Goal: Task Accomplishment & Management: Manage account settings

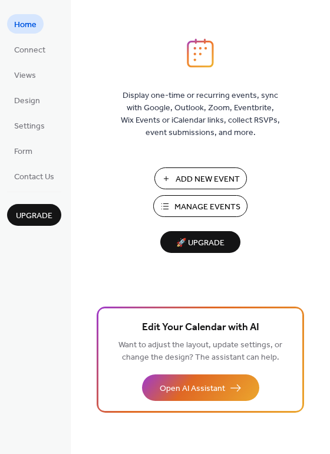
click at [234, 174] on span "Add New Event" at bounding box center [208, 180] width 64 height 12
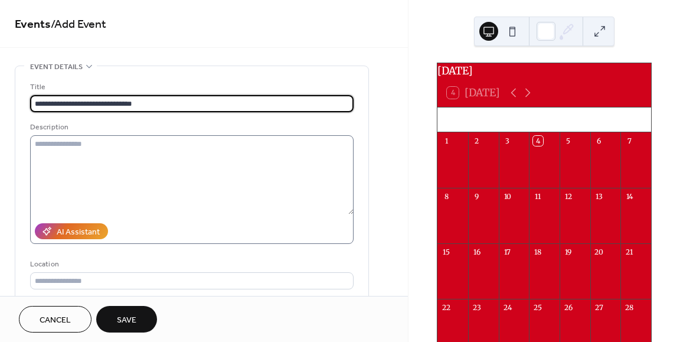
type input "**********"
click at [152, 149] on textarea at bounding box center [191, 174] width 323 height 79
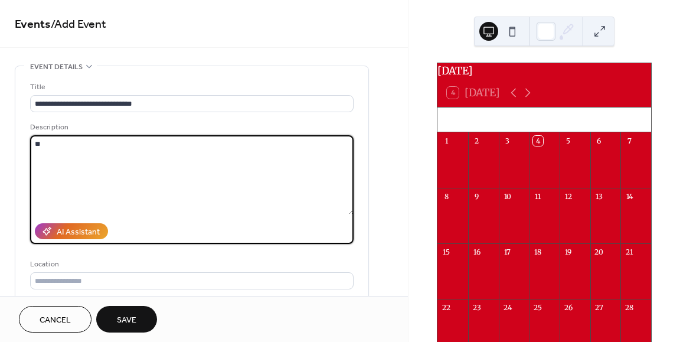
type textarea "*"
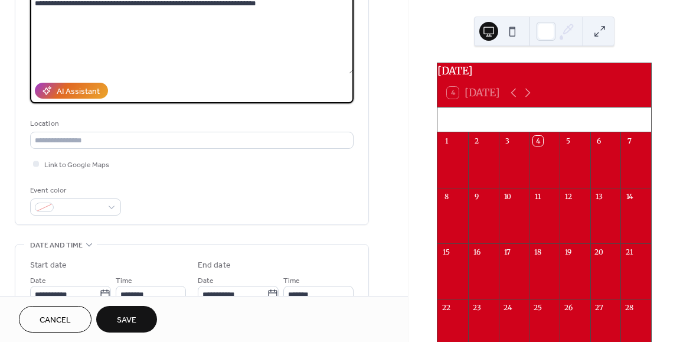
scroll to position [141, 0]
type textarea "**********"
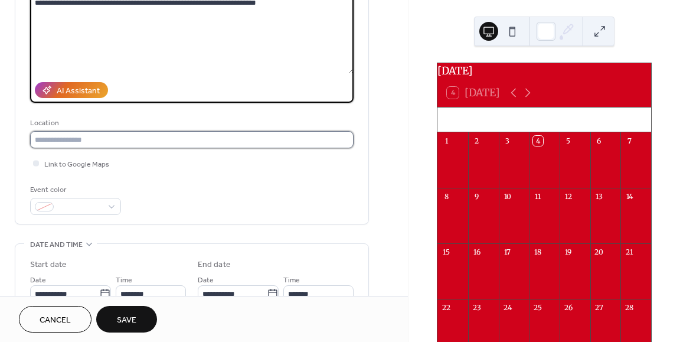
click at [74, 148] on input "text" at bounding box center [191, 139] width 323 height 17
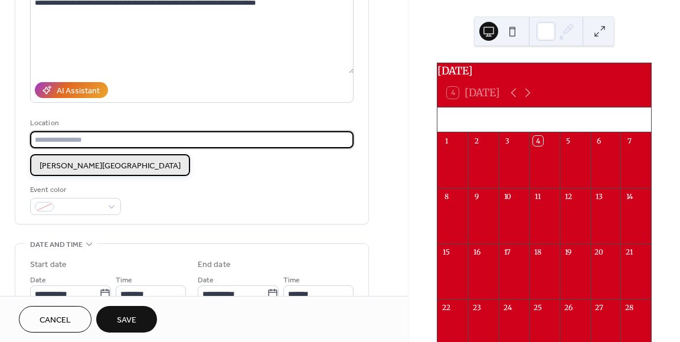
click at [76, 157] on div "[PERSON_NAME][GEOGRAPHIC_DATA]" at bounding box center [110, 165] width 160 height 22
type input "**********"
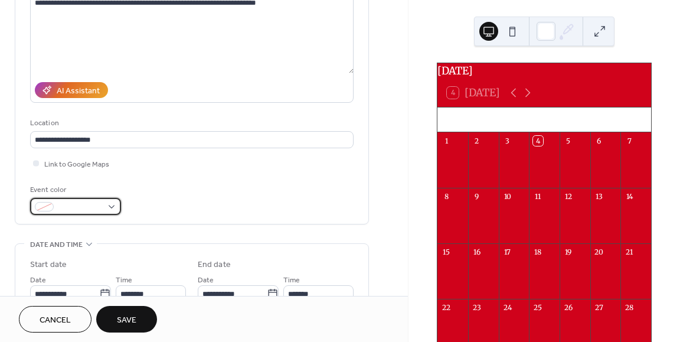
click at [81, 207] on span at bounding box center [80, 207] width 44 height 12
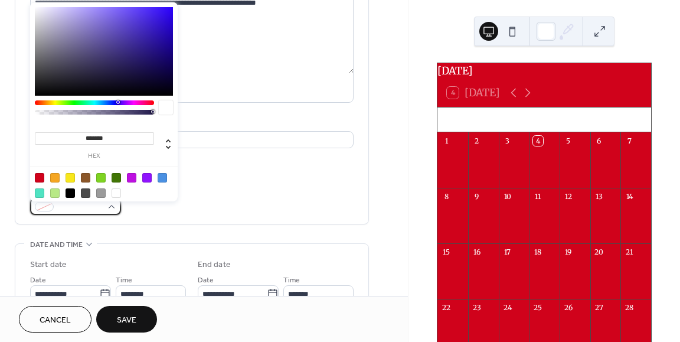
click at [81, 207] on span at bounding box center [80, 207] width 44 height 12
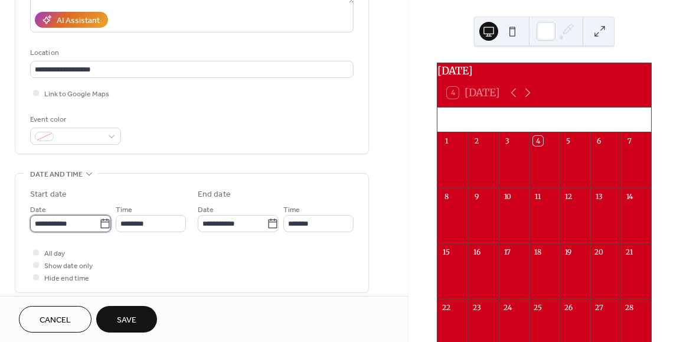
click at [59, 228] on input "**********" at bounding box center [64, 223] width 69 height 17
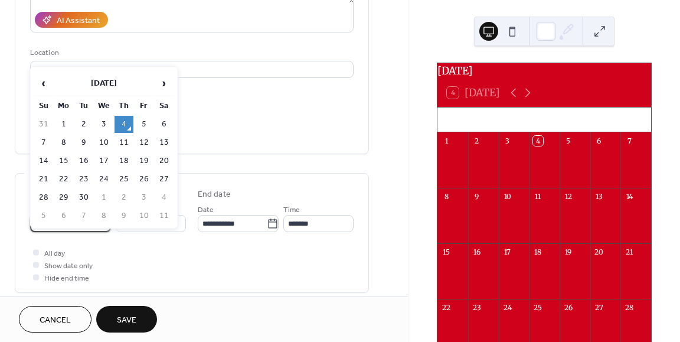
scroll to position [211, 0]
click at [123, 139] on td "11" at bounding box center [123, 142] width 19 height 17
type input "**********"
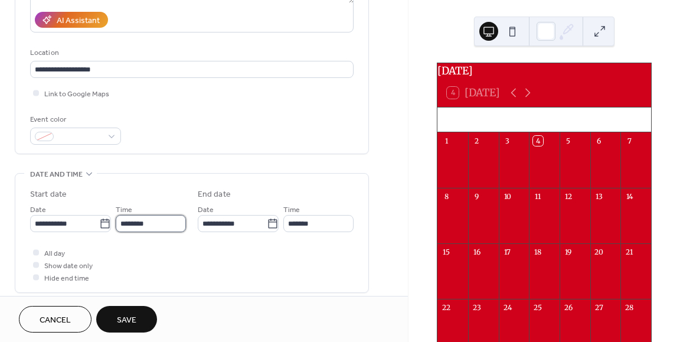
click at [150, 229] on input "********" at bounding box center [151, 223] width 70 height 17
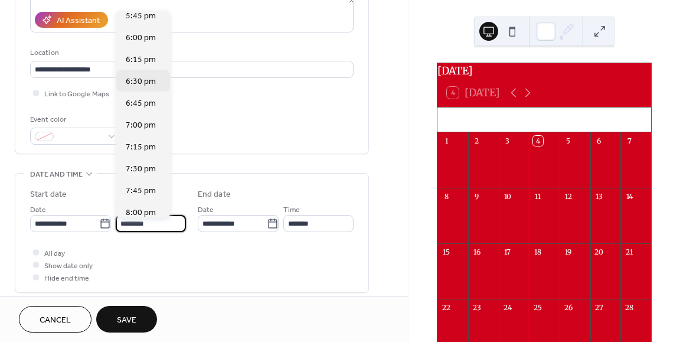
scroll to position [1558, 0]
click at [150, 78] on span "6:30 pm" at bounding box center [141, 80] width 30 height 12
type input "*******"
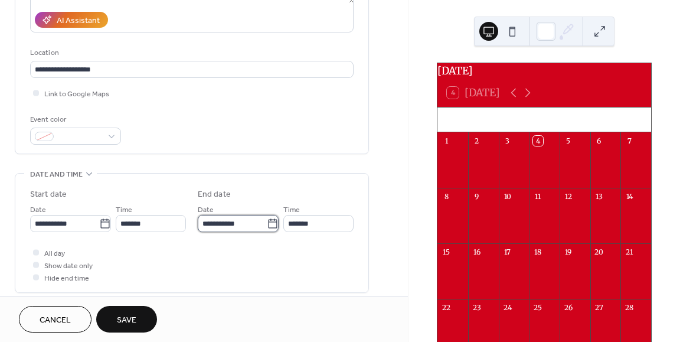
click at [237, 228] on input "**********" at bounding box center [232, 223] width 69 height 17
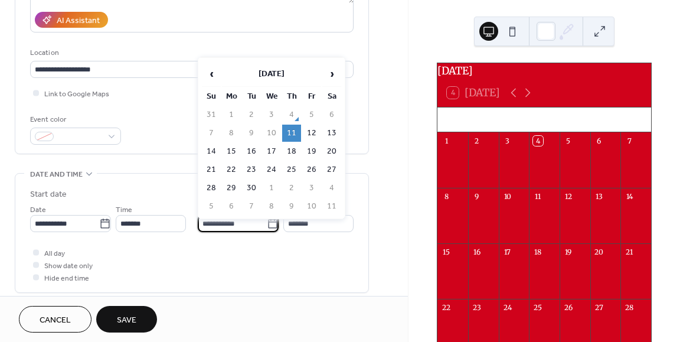
click at [287, 126] on td "11" at bounding box center [291, 133] width 19 height 17
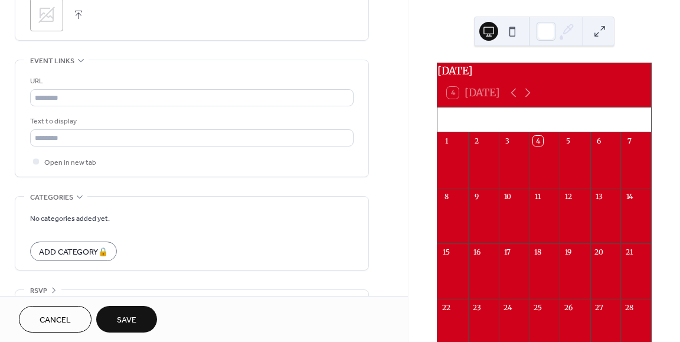
scroll to position [601, 0]
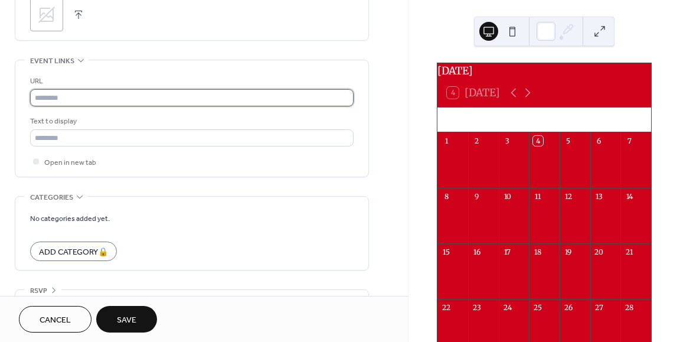
click at [78, 99] on input "text" at bounding box center [191, 97] width 323 height 17
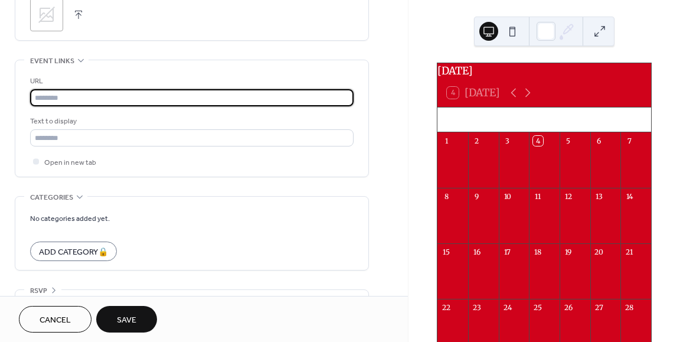
click at [78, 99] on input "text" at bounding box center [191, 97] width 323 height 17
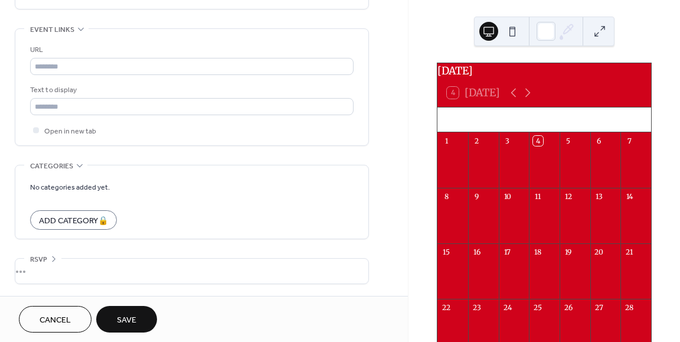
click at [125, 318] on span "Save" at bounding box center [126, 320] width 19 height 12
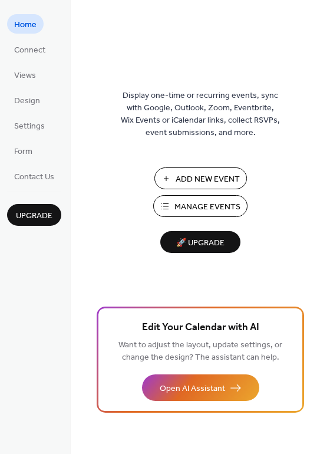
click at [214, 179] on span "Add New Event" at bounding box center [208, 180] width 64 height 12
click at [214, 206] on span "Manage Events" at bounding box center [208, 207] width 66 height 12
click at [29, 110] on ul "Home Connect Views Design Settings Form Contact Us" at bounding box center [34, 100] width 54 height 172
click at [28, 96] on span "Design" at bounding box center [27, 101] width 26 height 12
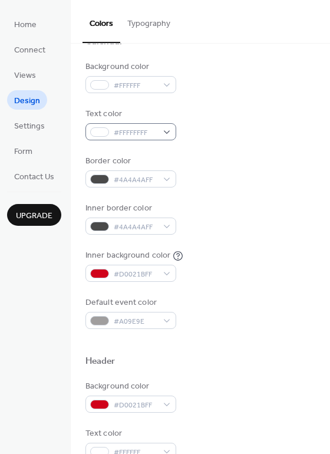
scroll to position [106, 0]
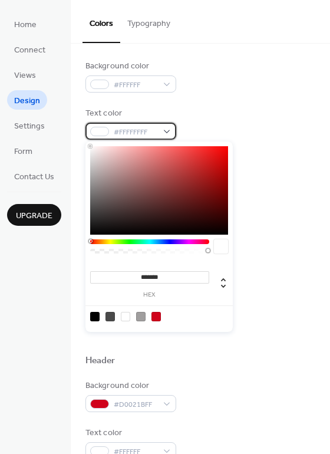
click at [165, 133] on div "#FFFFFFFF" at bounding box center [131, 131] width 91 height 17
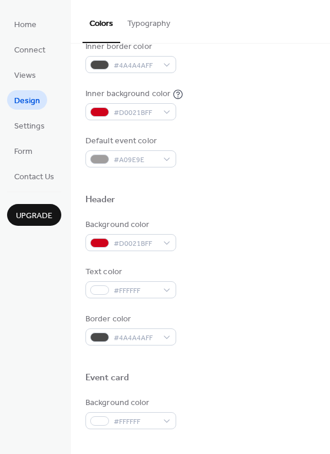
scroll to position [271, 0]
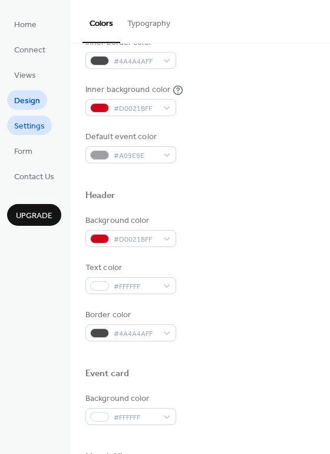
click at [25, 138] on ul "Home Connect Views Design Settings Form Contact Us" at bounding box center [34, 100] width 54 height 172
click at [29, 123] on span "Settings" at bounding box center [29, 126] width 31 height 12
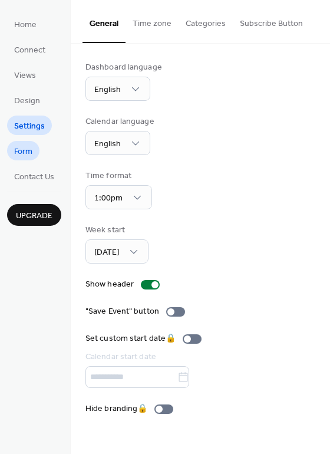
click at [33, 149] on link "Form" at bounding box center [23, 150] width 32 height 19
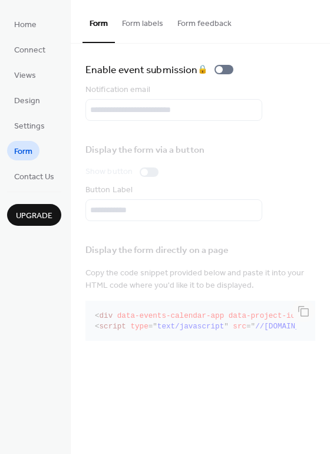
click at [155, 24] on button "Form labels" at bounding box center [142, 21] width 55 height 42
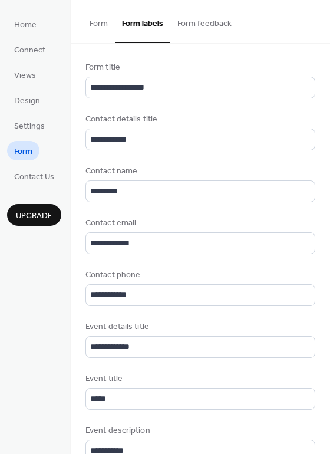
click at [204, 23] on button "Form feedback" at bounding box center [205, 21] width 68 height 42
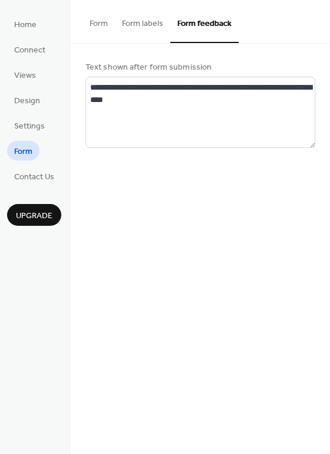
click at [109, 23] on button "Form" at bounding box center [99, 21] width 32 height 42
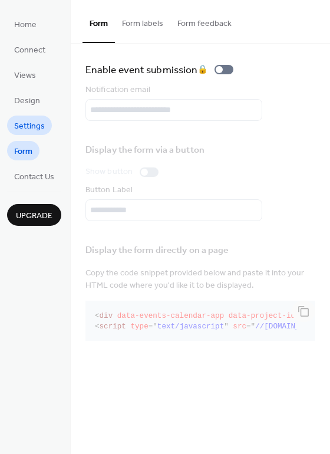
click at [32, 120] on span "Settings" at bounding box center [29, 126] width 31 height 12
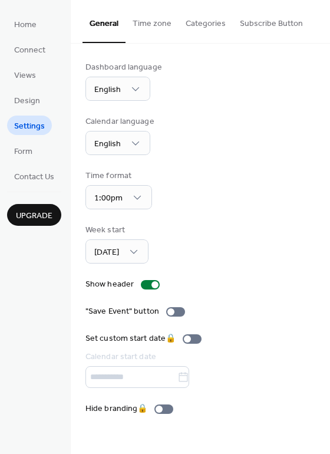
click at [152, 23] on button "Time zone" at bounding box center [152, 21] width 53 height 42
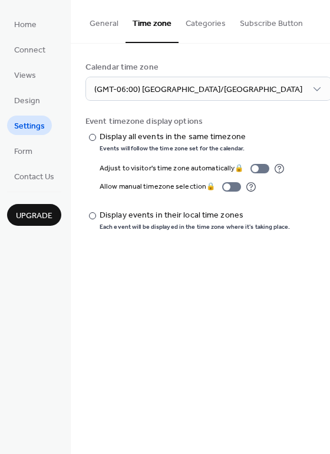
click at [191, 22] on button "Categories" at bounding box center [206, 21] width 54 height 42
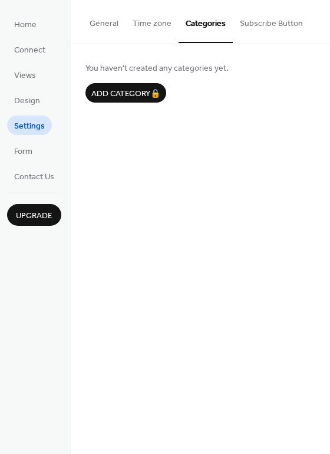
click at [269, 21] on button "Subscribe Button" at bounding box center [271, 21] width 77 height 42
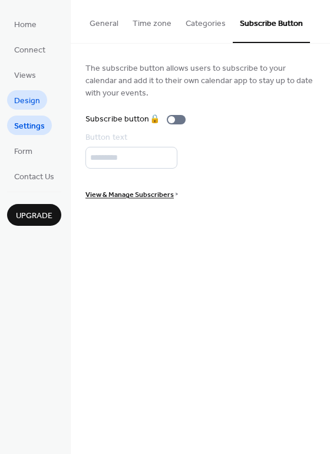
click at [29, 103] on span "Design" at bounding box center [27, 101] width 26 height 12
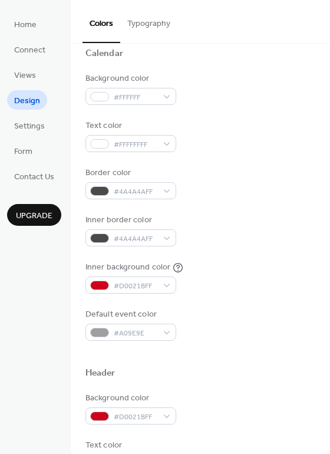
click at [149, 12] on button "Typography" at bounding box center [148, 21] width 57 height 42
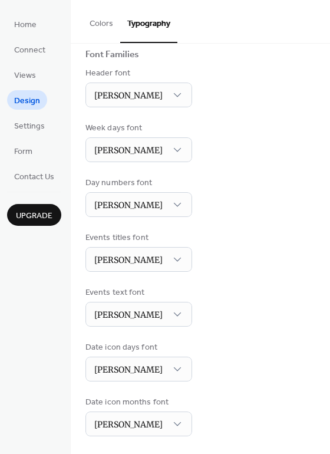
scroll to position [85, 0]
click at [149, 21] on button "Typography" at bounding box center [148, 21] width 57 height 43
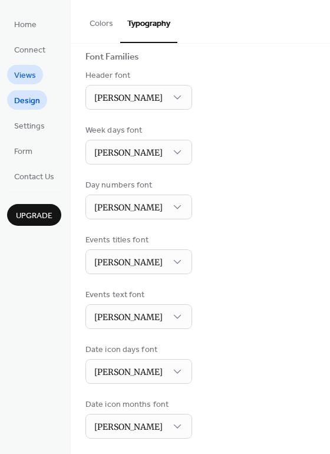
scroll to position [79, 0]
click at [40, 71] on link "Views" at bounding box center [25, 74] width 36 height 19
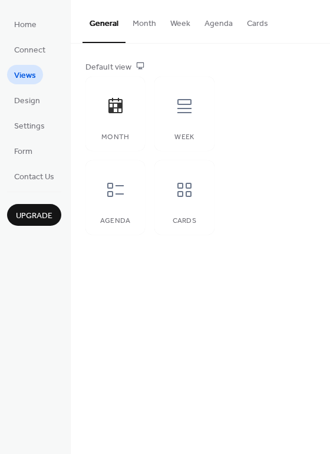
click at [215, 28] on button "Agenda" at bounding box center [219, 21] width 42 height 42
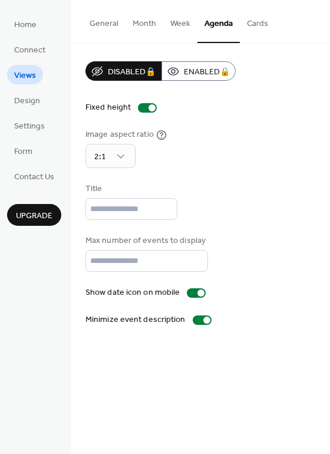
click at [103, 18] on button "General" at bounding box center [104, 21] width 43 height 42
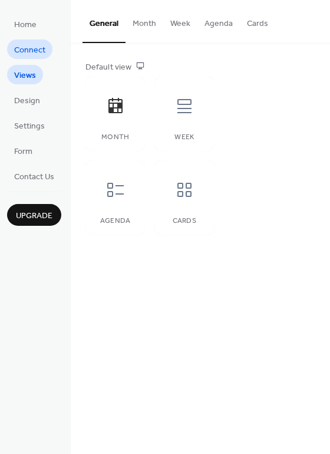
click at [27, 53] on span "Connect" at bounding box center [29, 50] width 31 height 12
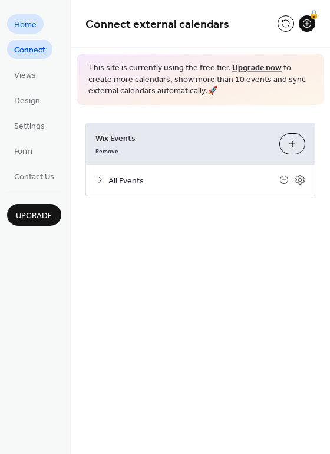
click at [35, 25] on span "Home" at bounding box center [25, 25] width 22 height 12
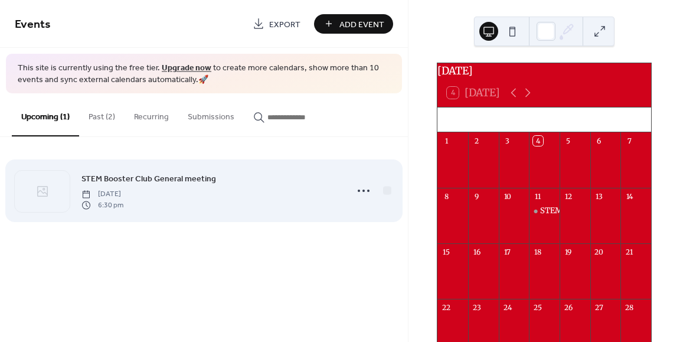
click at [148, 173] on span "STEM Booster Club General meeting" at bounding box center [148, 179] width 135 height 12
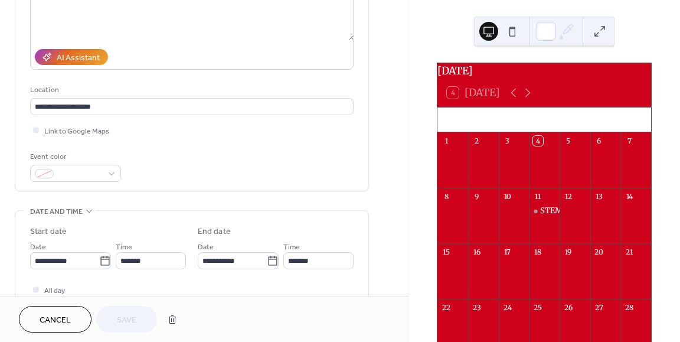
scroll to position [176, 0]
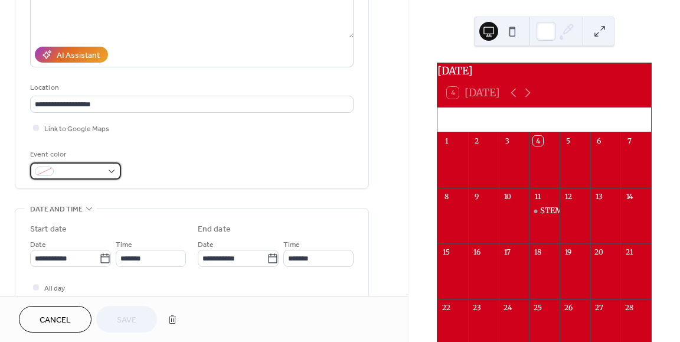
click at [99, 167] on div at bounding box center [75, 170] width 91 height 17
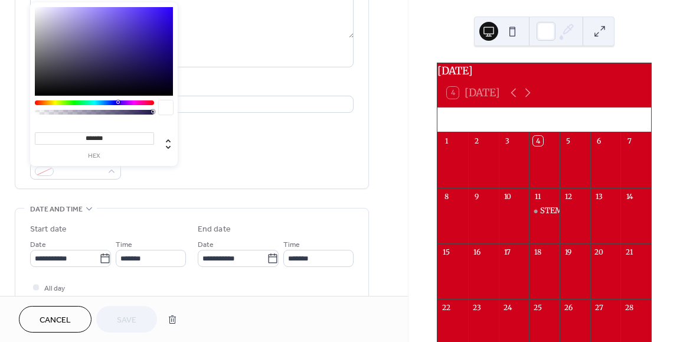
type input "**"
click at [139, 110] on div at bounding box center [95, 112] width 116 height 5
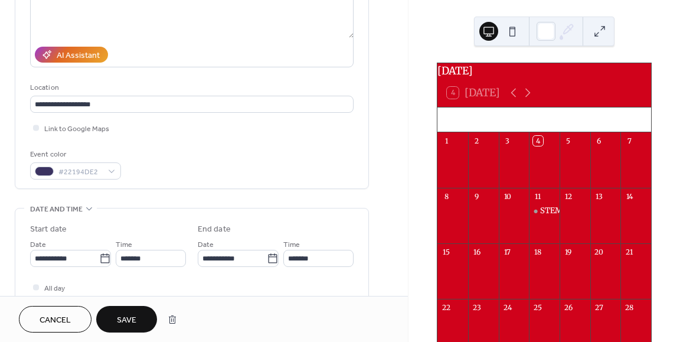
click at [40, 322] on span "Cancel" at bounding box center [55, 320] width 31 height 12
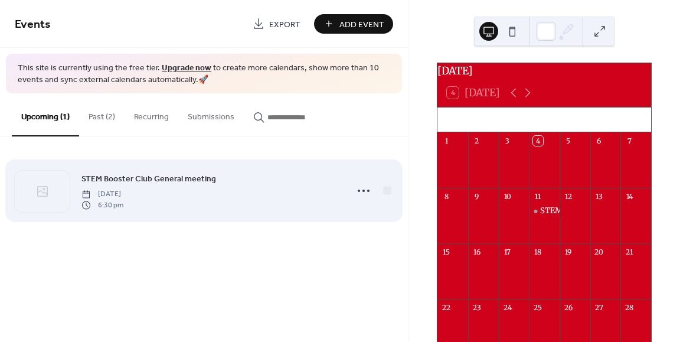
click at [116, 178] on span "STEM Booster Club General meeting" at bounding box center [148, 179] width 135 height 12
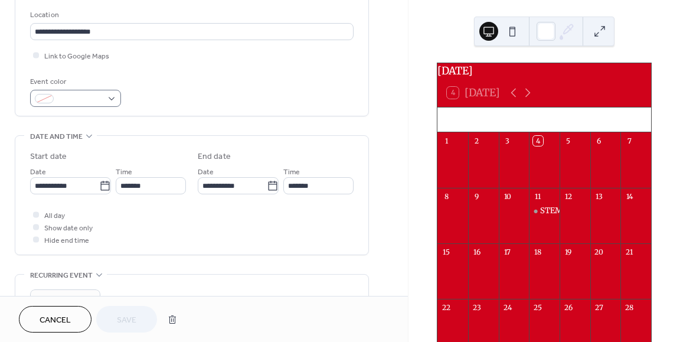
scroll to position [249, 0]
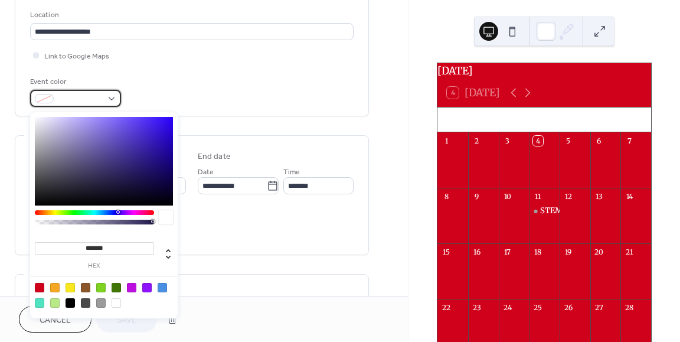
click at [114, 100] on div at bounding box center [75, 98] width 91 height 17
click at [41, 286] on div at bounding box center [39, 287] width 9 height 9
type input "*******"
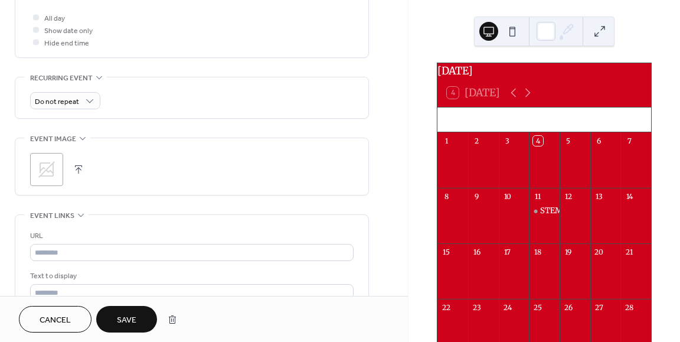
scroll to position [451, 0]
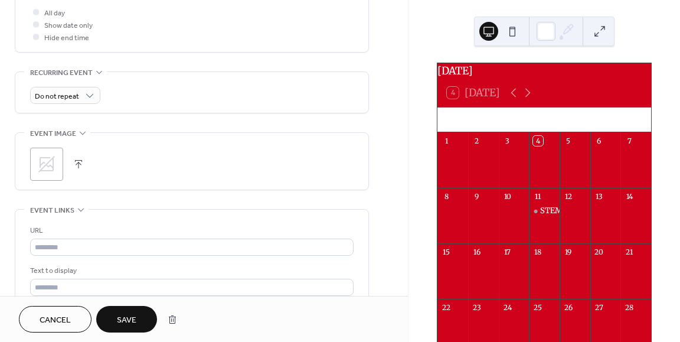
click at [130, 320] on span "Save" at bounding box center [126, 320] width 19 height 12
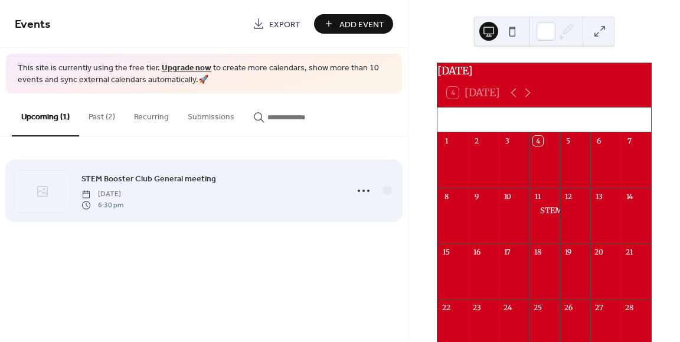
click at [122, 189] on span "Thursday, September 11, 2025" at bounding box center [102, 194] width 42 height 11
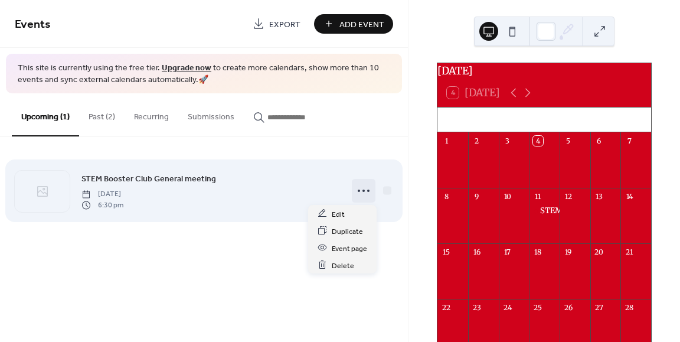
click at [364, 189] on circle at bounding box center [363, 190] width 2 height 2
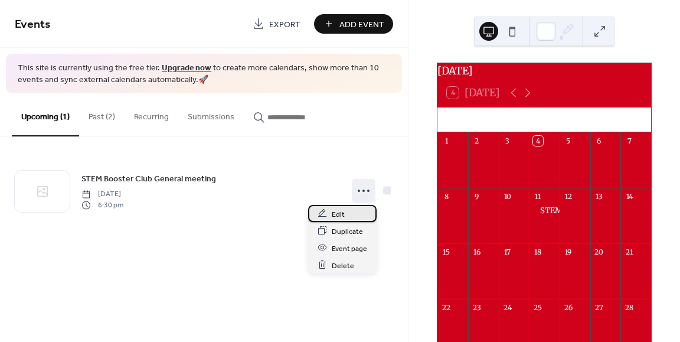
click at [342, 207] on div "Edit" at bounding box center [342, 213] width 68 height 17
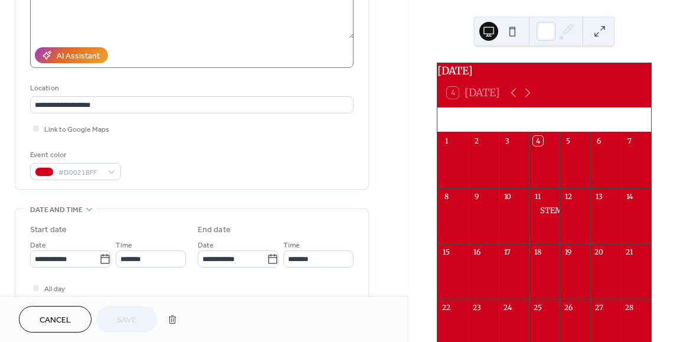
scroll to position [177, 0]
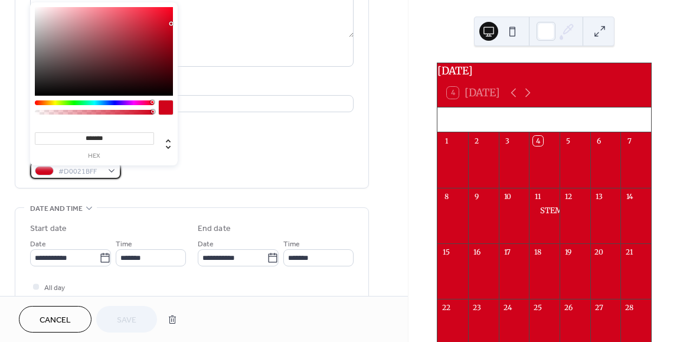
click at [108, 172] on div "#D0021BFF" at bounding box center [75, 170] width 91 height 17
click at [70, 139] on input "*******" at bounding box center [94, 138] width 119 height 12
click at [169, 146] on icon at bounding box center [167, 144] width 5 height 10
type input "***"
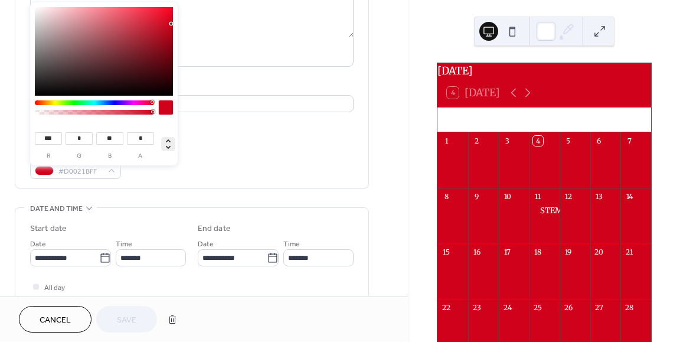
type input "***"
click at [169, 146] on icon at bounding box center [167, 144] width 5 height 10
type input "*******"
click at [226, 169] on div "Event color #D0021BFF" at bounding box center [191, 163] width 323 height 31
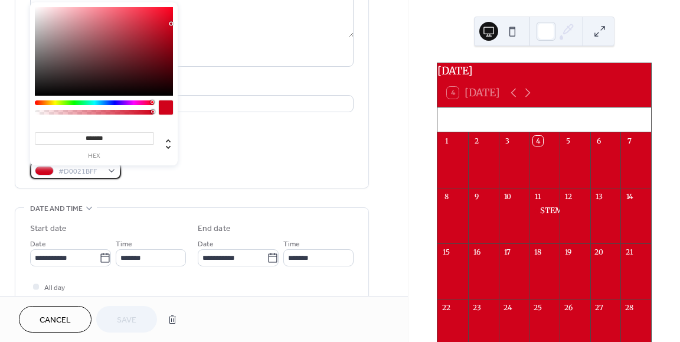
click at [109, 174] on div "#D0021BFF" at bounding box center [75, 170] width 91 height 17
click at [109, 136] on input "*******" at bounding box center [94, 138] width 119 height 12
click at [45, 102] on div at bounding box center [94, 102] width 119 height 5
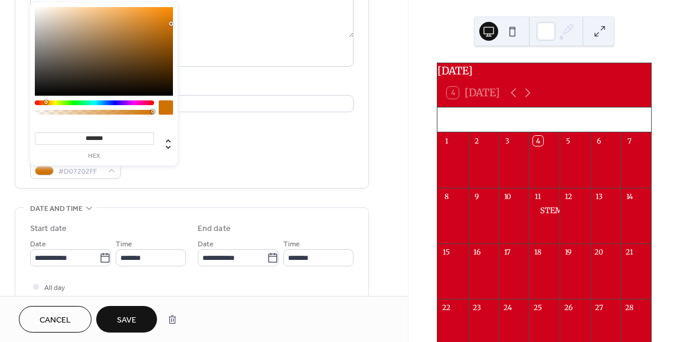
click at [57, 102] on div at bounding box center [94, 102] width 119 height 5
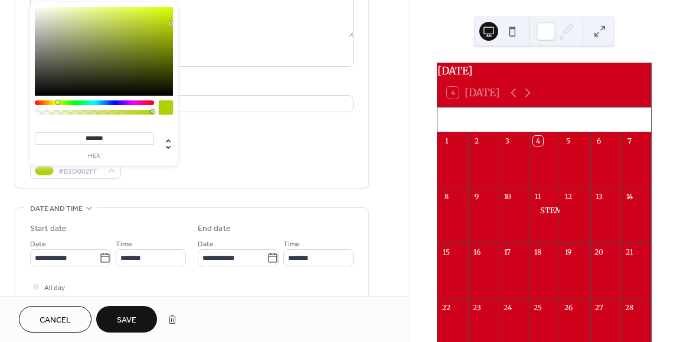
type input "*******"
click at [119, 102] on div at bounding box center [94, 102] width 119 height 5
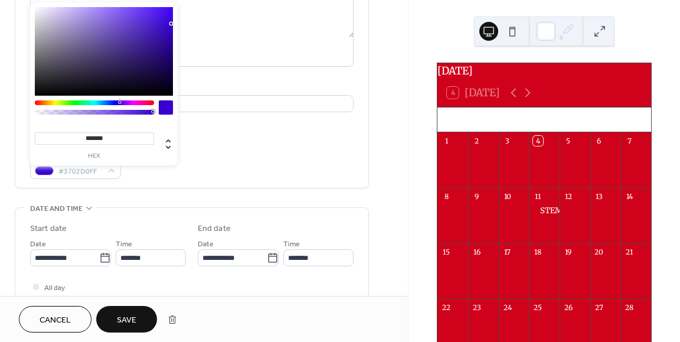
click at [184, 153] on div "Event color #3702D0FF" at bounding box center [191, 163] width 323 height 31
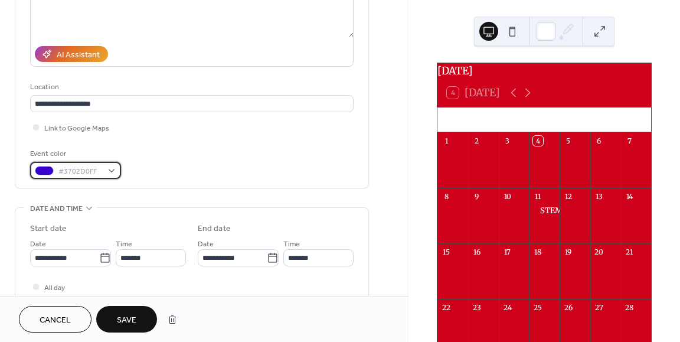
click at [80, 169] on span "#3702D0FF" at bounding box center [80, 171] width 44 height 12
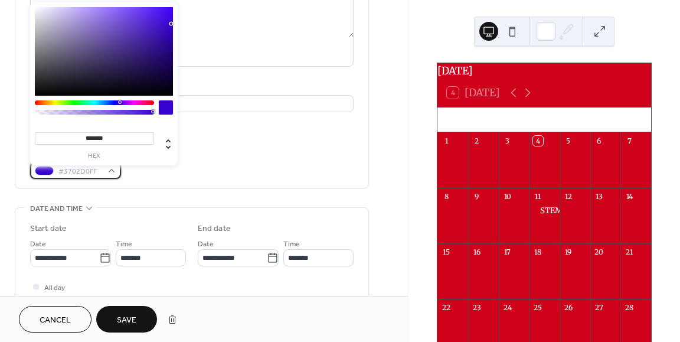
click at [108, 172] on div "#3702D0FF" at bounding box center [75, 170] width 91 height 17
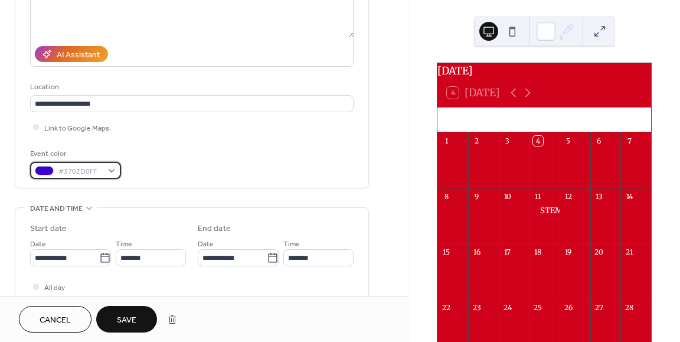
click at [99, 173] on span "#3702D0FF" at bounding box center [80, 171] width 44 height 12
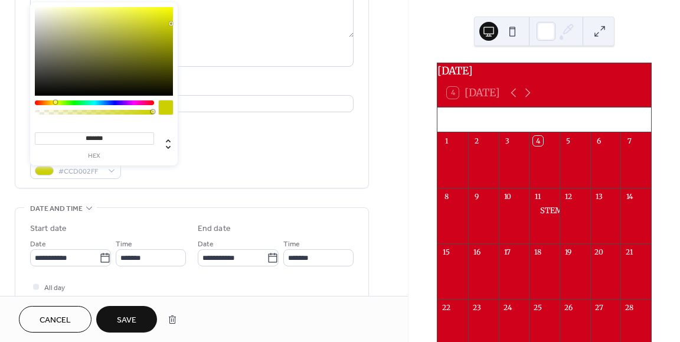
click at [55, 103] on div at bounding box center [94, 102] width 119 height 5
click at [81, 101] on div at bounding box center [94, 102] width 119 height 5
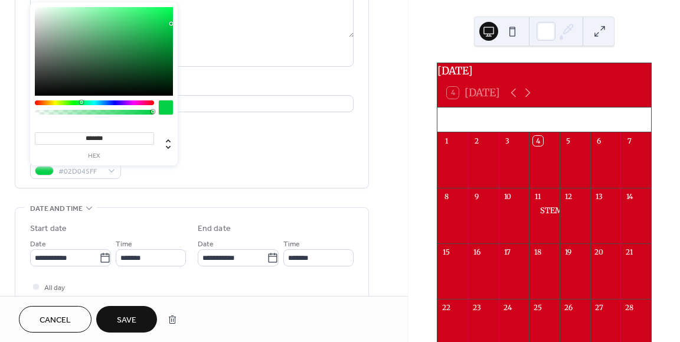
click at [106, 99] on div "******* hex" at bounding box center [104, 105] width 148 height 206
click at [126, 100] on div "******* hex" at bounding box center [104, 105] width 148 height 206
click at [137, 103] on div at bounding box center [94, 102] width 119 height 5
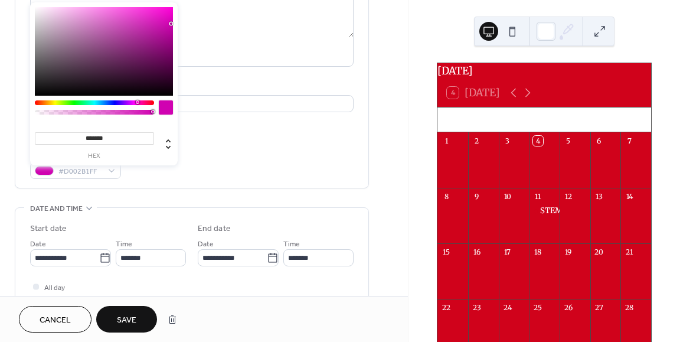
click at [38, 106] on div at bounding box center [94, 110] width 119 height 20
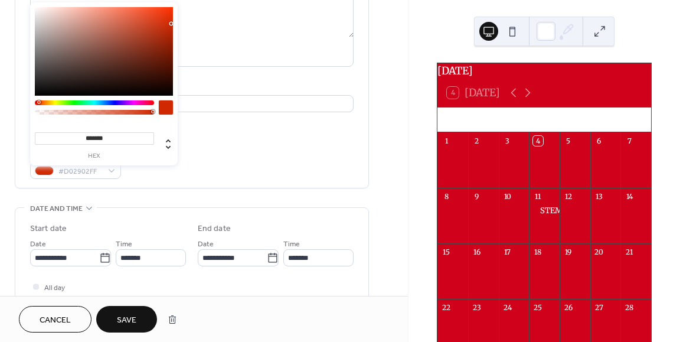
click at [38, 103] on div at bounding box center [94, 102] width 119 height 5
click at [75, 143] on input "*******" at bounding box center [94, 138] width 119 height 12
click at [92, 155] on label "hex" at bounding box center [94, 156] width 119 height 6
click at [92, 145] on input "*******" at bounding box center [94, 138] width 119 height 12
click at [171, 140] on icon at bounding box center [168, 144] width 14 height 14
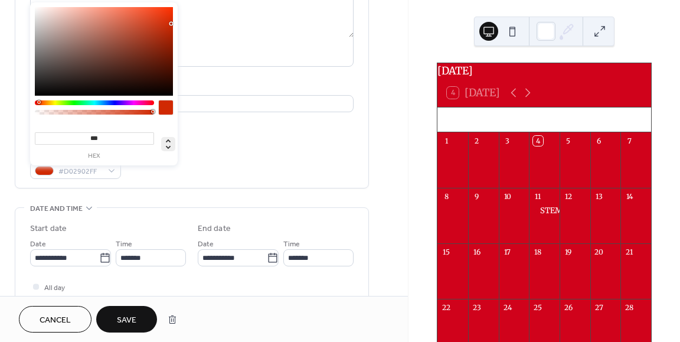
click at [171, 140] on icon at bounding box center [168, 144] width 14 height 14
click at [170, 149] on icon at bounding box center [168, 144] width 14 height 14
type input "**"
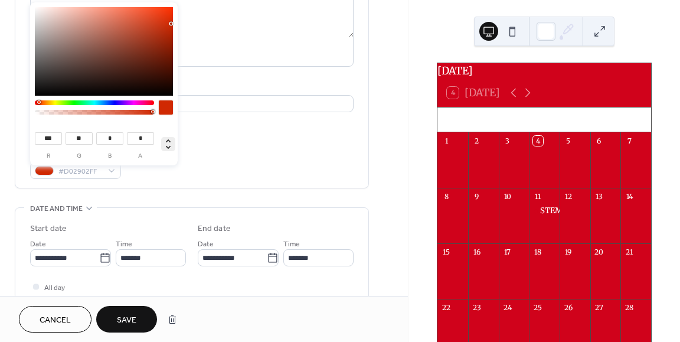
type input "***"
click at [170, 149] on icon at bounding box center [168, 144] width 14 height 14
type input "*******"
click at [278, 155] on div "Event color #D02902FF" at bounding box center [191, 163] width 323 height 31
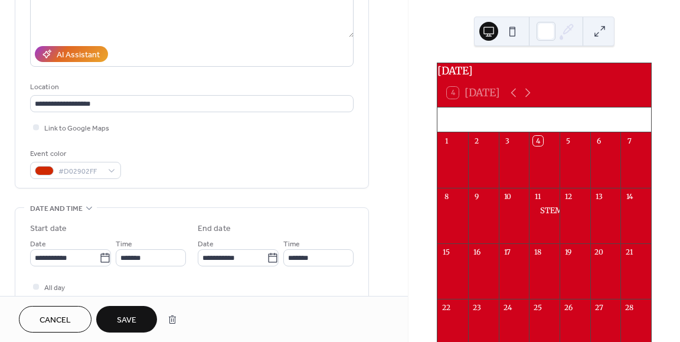
click at [66, 314] on span "Cancel" at bounding box center [55, 320] width 31 height 12
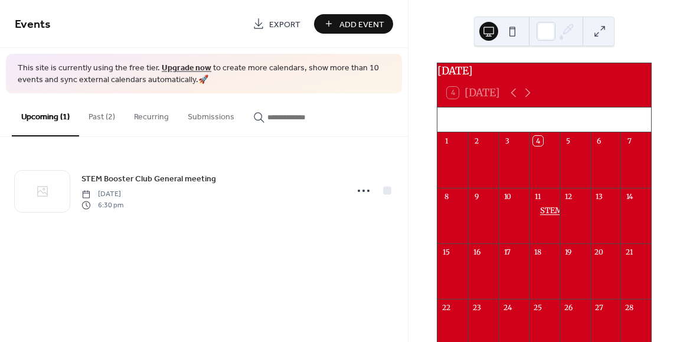
click at [544, 214] on div "STEM Booster Club General meeting" at bounding box center [608, 210] width 136 height 11
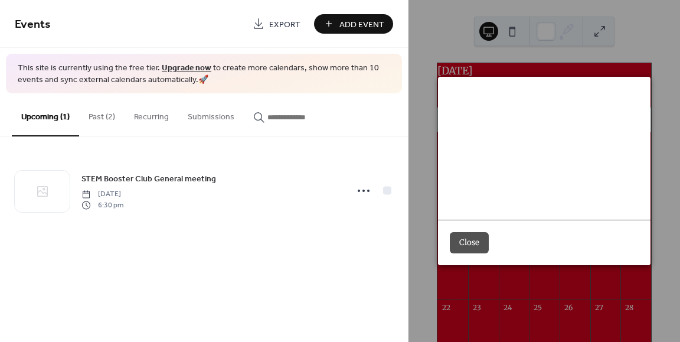
click at [508, 157] on span "Martin High School" at bounding box center [552, 149] width 173 height 15
click at [472, 123] on span "Thursday, September 11, 2025" at bounding box center [482, 118] width 32 height 15
click at [461, 91] on div "STEM Booster Club General meeting ​ Thursday, September 11, 2025 ​ 6:30pm - 7:3…" at bounding box center [544, 148] width 212 height 142
click at [464, 168] on div "STEM Booster Club General meeting ​ Thursday, September 11, 2025 ​ 6:30pm - 7:3…" at bounding box center [544, 148] width 212 height 142
click at [464, 169] on div "STEM Booster Club General meeting ​ Thursday, September 11, 2025 ​ 6:30pm - 7:3…" at bounding box center [544, 148] width 212 height 142
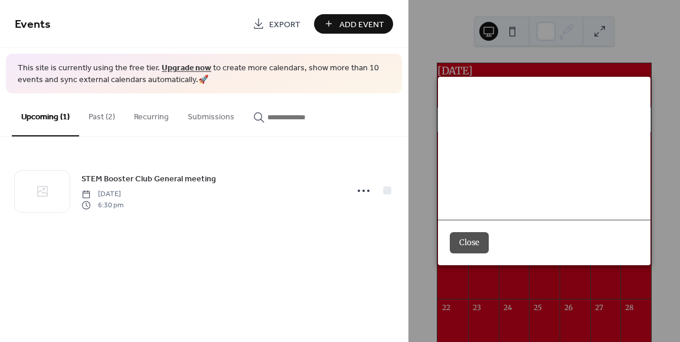
click at [461, 192] on div "Come join us for our general meeting at the MHS library from 6:30-7:30pm." at bounding box center [544, 186] width 212 height 41
click at [512, 195] on div "Come join us for our general meeting at the MHS library from 6:30-7:30pm." at bounding box center [544, 186] width 212 height 41
click at [471, 239] on button "Close" at bounding box center [469, 242] width 39 height 21
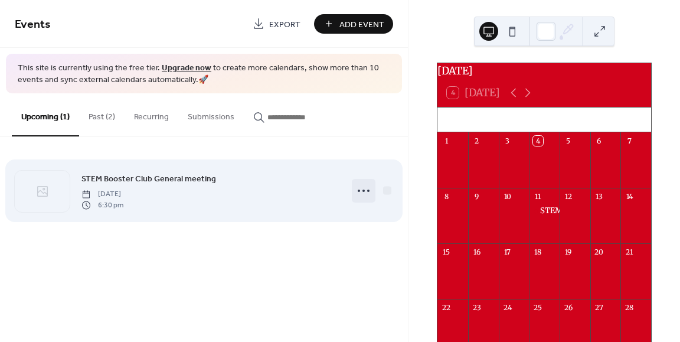
click at [361, 189] on icon at bounding box center [363, 190] width 19 height 19
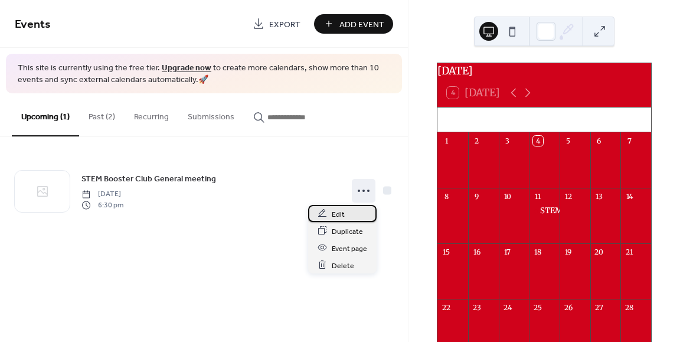
click at [345, 211] on div "Edit" at bounding box center [342, 213] width 68 height 17
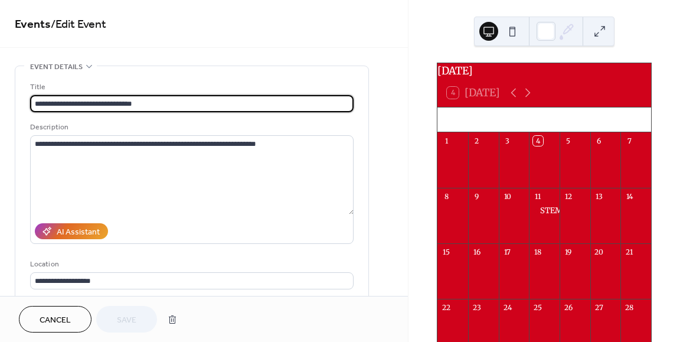
click at [561, 33] on icon at bounding box center [567, 31] width 18 height 18
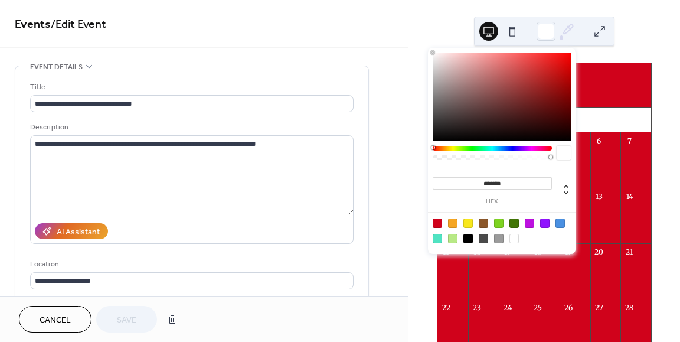
click at [561, 33] on icon at bounding box center [567, 31] width 18 height 18
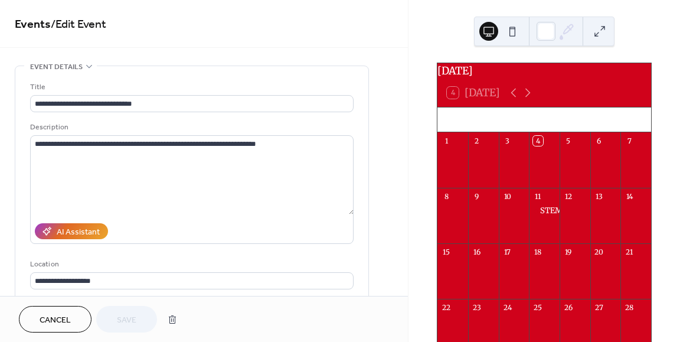
click at [561, 33] on icon at bounding box center [567, 31] width 18 height 18
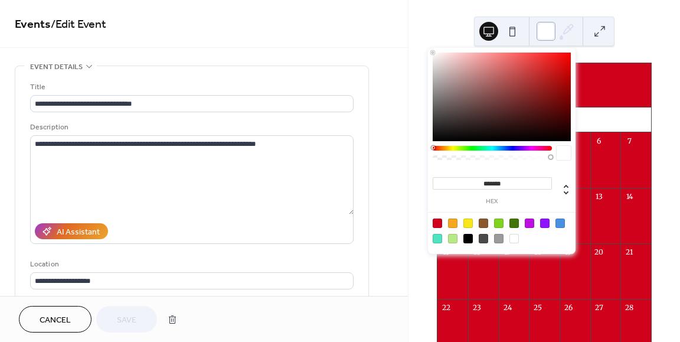
click at [544, 33] on div at bounding box center [545, 31] width 19 height 19
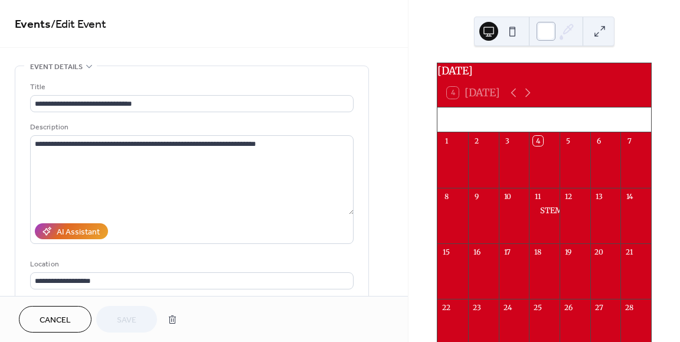
click at [544, 33] on div at bounding box center [545, 31] width 19 height 19
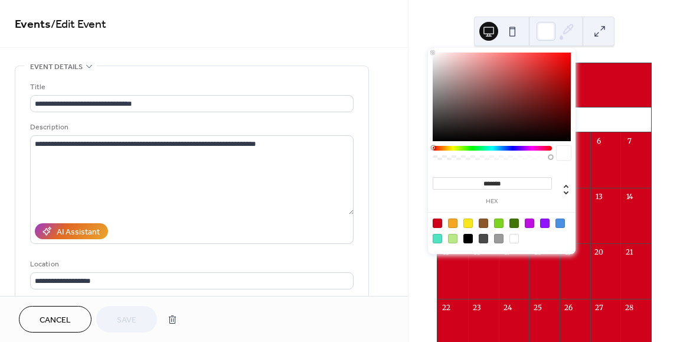
click at [569, 33] on icon at bounding box center [567, 31] width 18 height 18
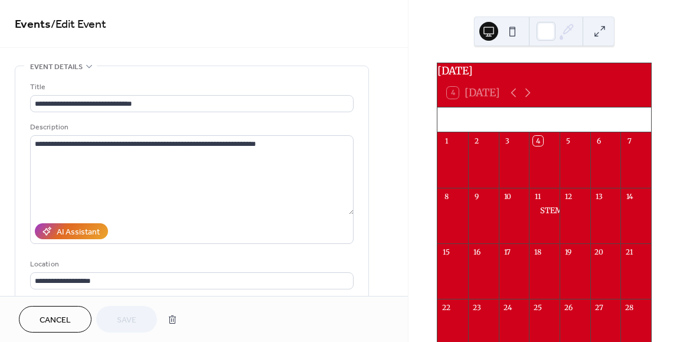
click at [569, 33] on icon at bounding box center [567, 31] width 18 height 18
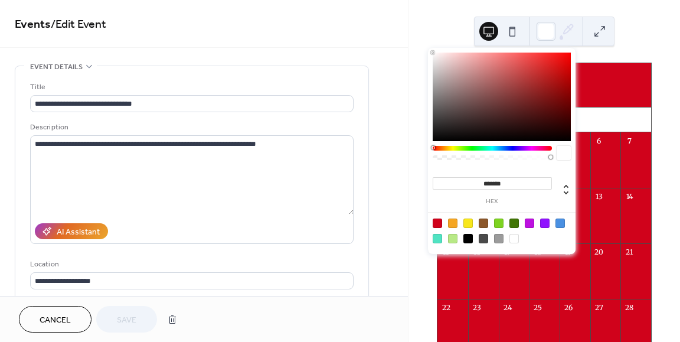
click at [469, 240] on div at bounding box center [467, 238] width 9 height 9
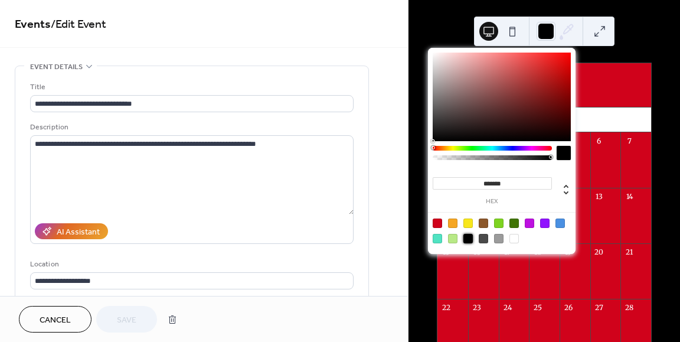
click at [510, 239] on div at bounding box center [513, 238] width 9 height 9
type input "*******"
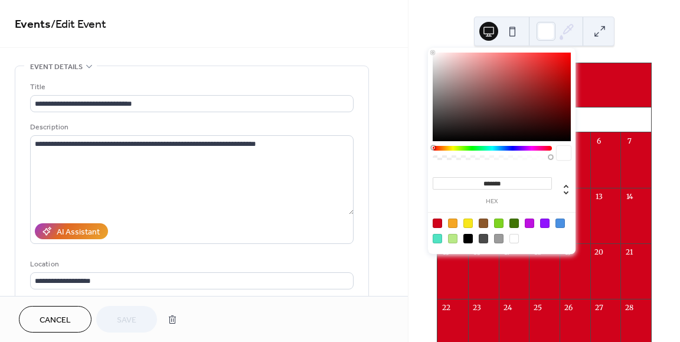
click at [573, 25] on icon at bounding box center [568, 29] width 9 height 9
click at [562, 29] on icon at bounding box center [567, 31] width 18 height 18
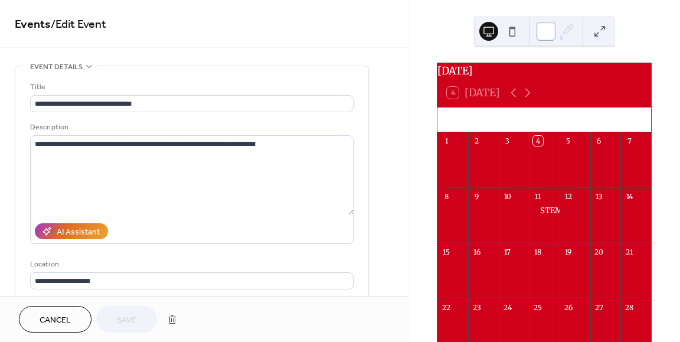
click at [544, 34] on div at bounding box center [545, 31] width 19 height 19
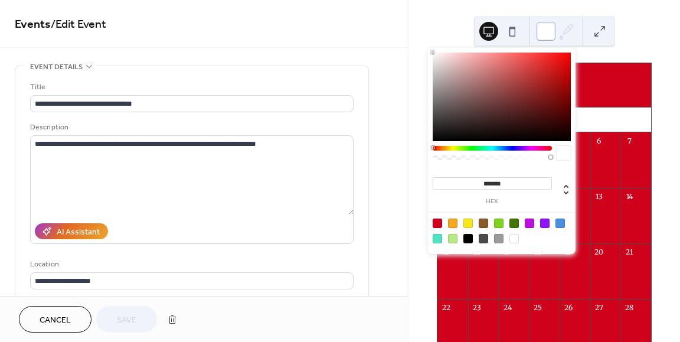
click at [544, 34] on div at bounding box center [545, 31] width 19 height 19
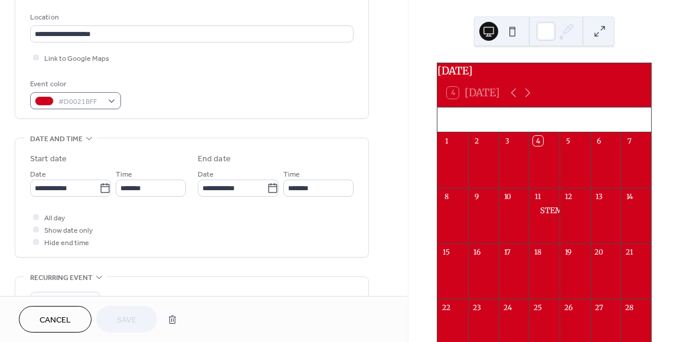
scroll to position [247, 0]
click at [166, 245] on div "All day Show date only Hide end time" at bounding box center [191, 229] width 323 height 37
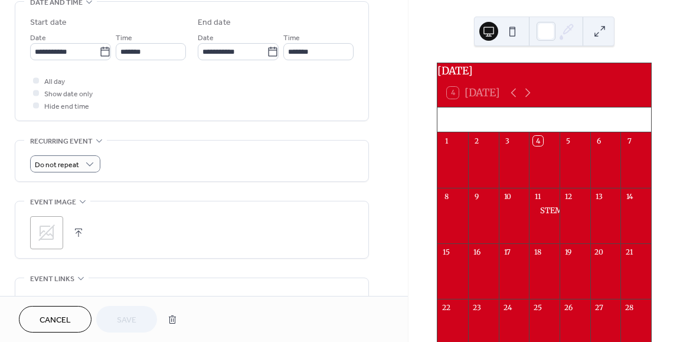
scroll to position [384, 0]
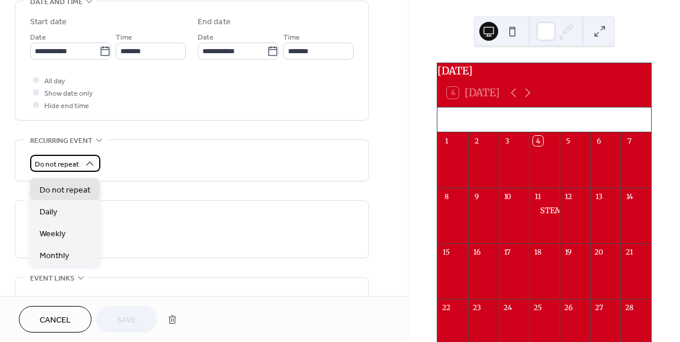
click at [87, 169] on icon at bounding box center [90, 164] width 12 height 12
click at [194, 176] on div "Do not repeat" at bounding box center [191, 160] width 323 height 41
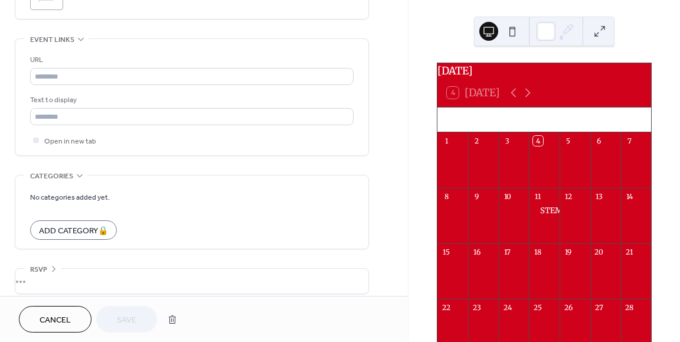
scroll to position [637, 0]
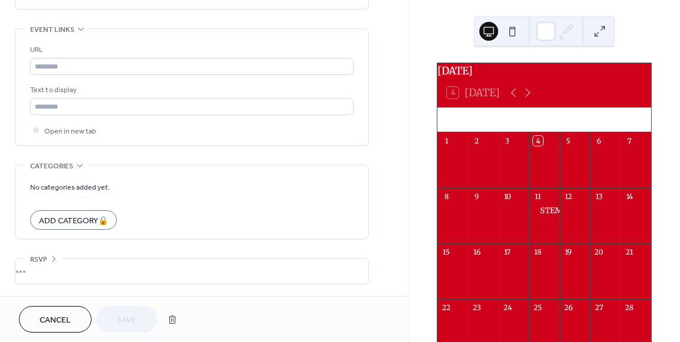
click at [212, 234] on div "No categories added yet. Add Category 🔒" at bounding box center [191, 201] width 323 height 73
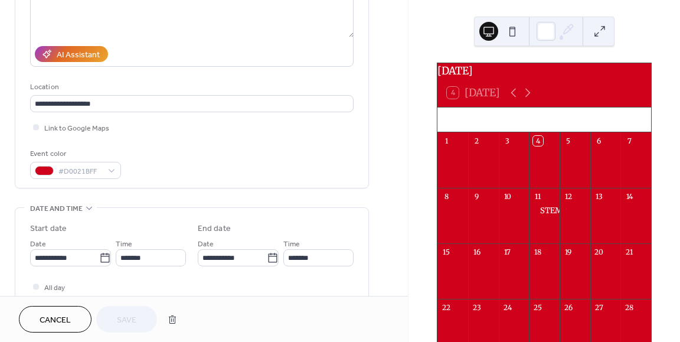
scroll to position [177, 0]
click at [171, 125] on div "Link to Google Maps" at bounding box center [191, 127] width 323 height 12
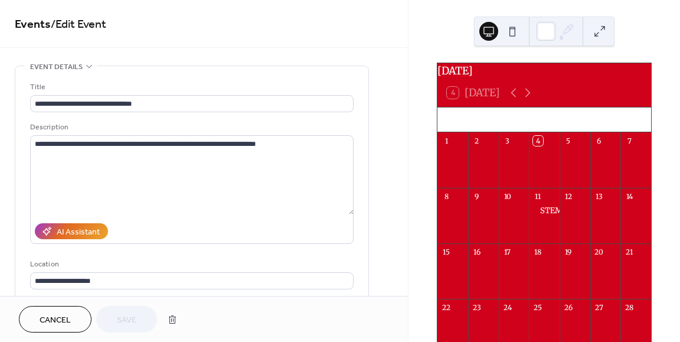
click at [184, 62] on div "**********" at bounding box center [204, 148] width 408 height 296
click at [551, 216] on div "STEM Booster Club General meeting" at bounding box center [608, 210] width 136 height 11
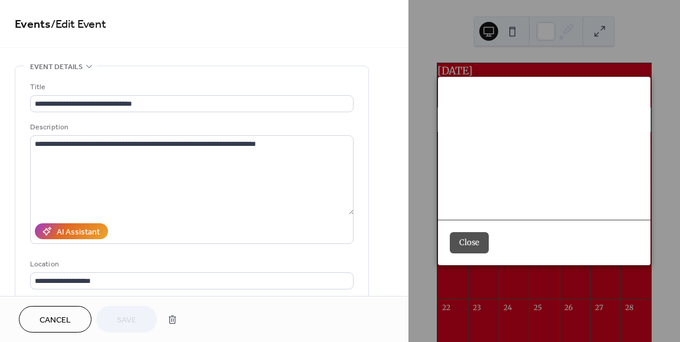
click at [482, 192] on div "Come join us for our general meeting at the MHS library from 6:30-7:30pm." at bounding box center [544, 186] width 212 height 41
click at [486, 126] on span "Thursday, September 11, 2025" at bounding box center [482, 118] width 32 height 15
click at [453, 104] on div "STEM Booster Club General meeting" at bounding box center [544, 96] width 212 height 15
click at [465, 190] on div "Come join us for our general meeting at the MHS library from 6:30-7:30pm." at bounding box center [544, 186] width 212 height 41
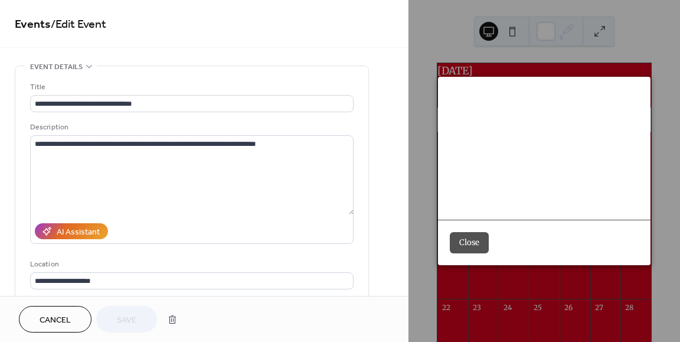
click at [462, 104] on div "STEM Booster Club General meeting" at bounding box center [544, 96] width 212 height 15
click at [461, 142] on div "​ 6:30pm - 7:30pm" at bounding box center [544, 133] width 189 height 15
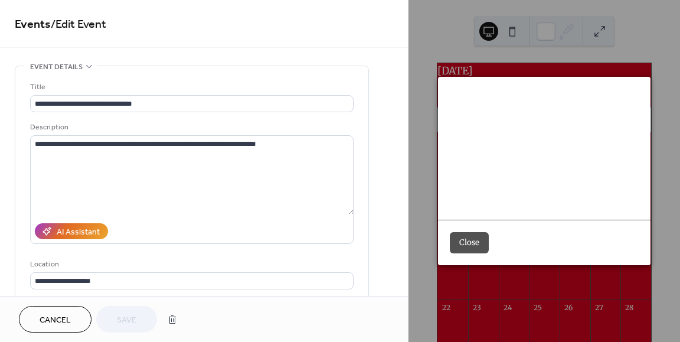
click at [461, 142] on div "​ 6:30pm - 7:30pm" at bounding box center [544, 133] width 189 height 15
click at [463, 185] on div "Come join us for our general meeting at the MHS library from 6:30-7:30pm." at bounding box center [544, 186] width 212 height 41
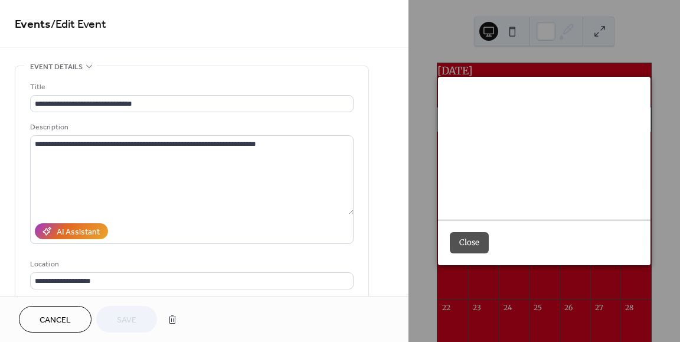
click at [463, 185] on div "Come join us for our general meeting at the MHS library from 6:30-7:30pm." at bounding box center [544, 186] width 212 height 41
click at [466, 233] on button "Close" at bounding box center [469, 242] width 39 height 21
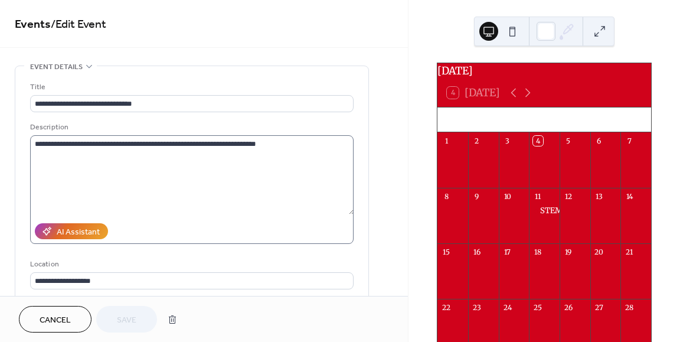
click at [352, 213] on textarea "**********" at bounding box center [192, 174] width 324 height 79
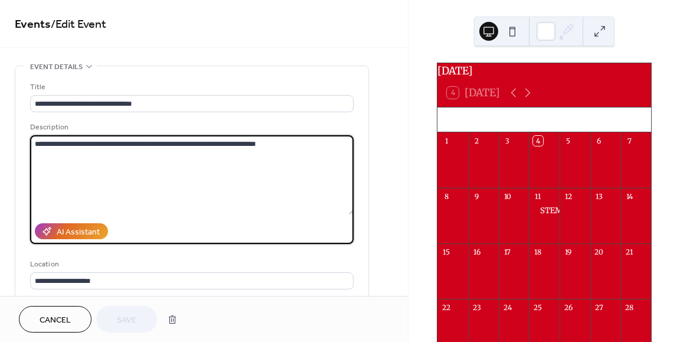
click at [210, 172] on textarea "**********" at bounding box center [192, 174] width 324 height 79
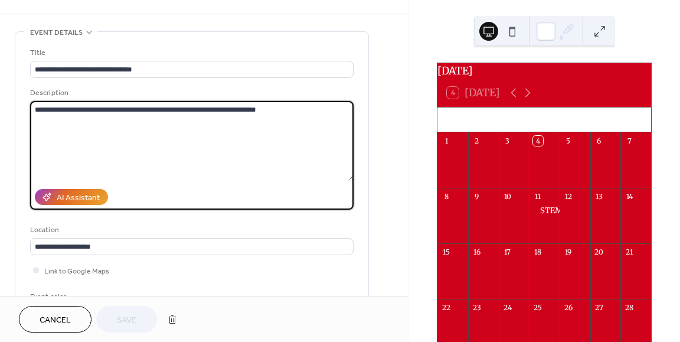
scroll to position [34, 0]
click at [172, 137] on textarea "**********" at bounding box center [192, 140] width 324 height 79
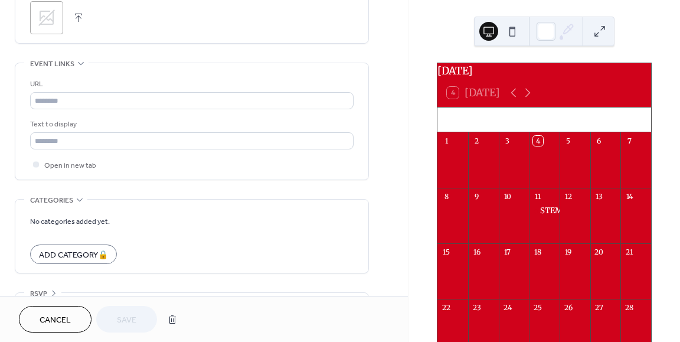
scroll to position [637, 0]
